Goal: Check status: Check status

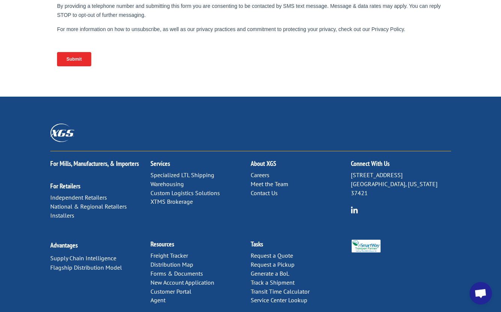
scroll to position [355, 0]
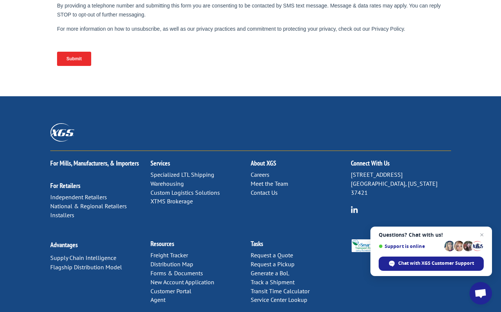
click at [268, 189] on link "Contact Us" at bounding box center [264, 193] width 27 height 8
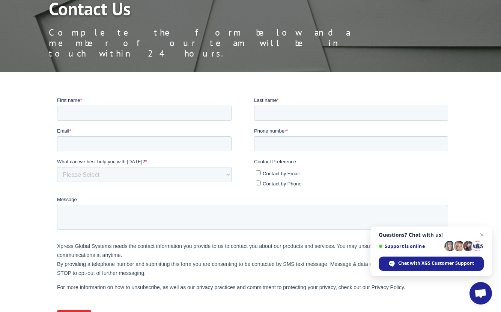
scroll to position [75, 0]
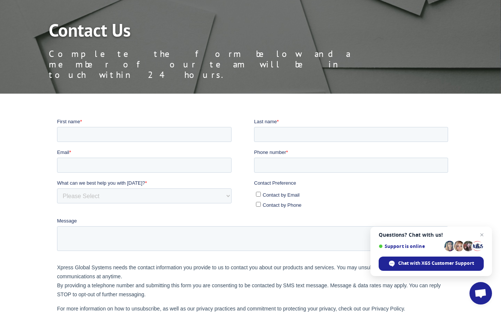
click at [258, 203] on input "Contact by Phone" at bounding box center [257, 204] width 5 height 5
click at [258, 202] on input "Contact by Phone" at bounding box center [257, 204] width 5 height 5
checkbox input "false"
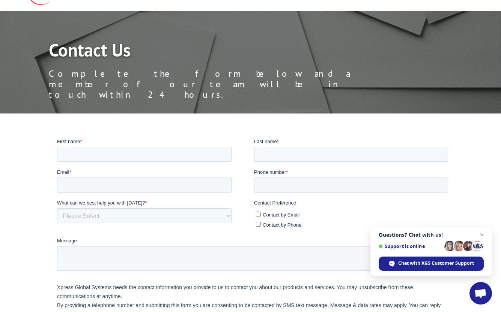
scroll to position [0, 0]
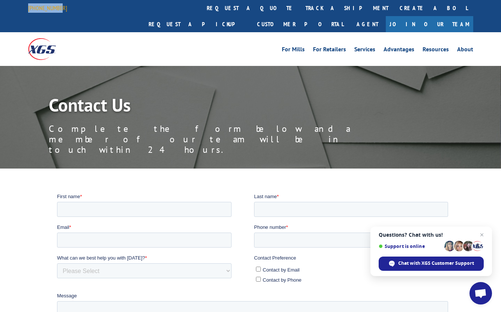
drag, startPoint x: 62, startPoint y: 7, endPoint x: 39, endPoint y: 8, distance: 22.9
click at [23, 7] on div "[PHONE_NUMBER] request a quote track a shipment Create a BOL Request a pickup C…" at bounding box center [250, 16] width 501 height 32
copy link "[PHONE_NUMBER]"
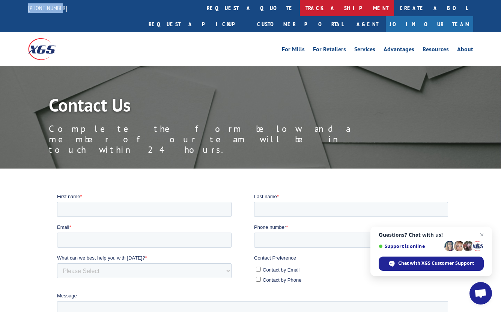
click at [300, 7] on link "track a shipment" at bounding box center [347, 8] width 94 height 16
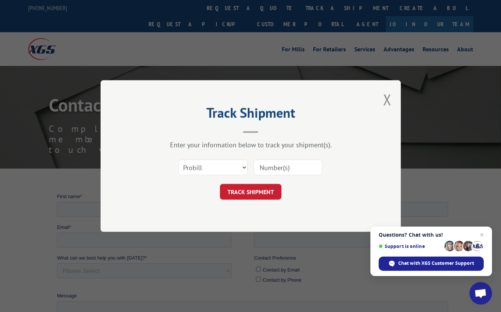
click at [276, 165] on input at bounding box center [287, 168] width 69 height 16
paste input "17588783"
type input "17588783"
click at [252, 188] on button "TRACK SHIPMENT" at bounding box center [251, 192] width 62 height 16
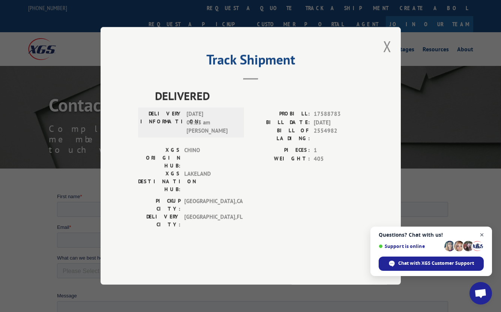
click at [483, 236] on span "Close chat" at bounding box center [481, 235] width 9 height 9
